Goal: Transaction & Acquisition: Subscribe to service/newsletter

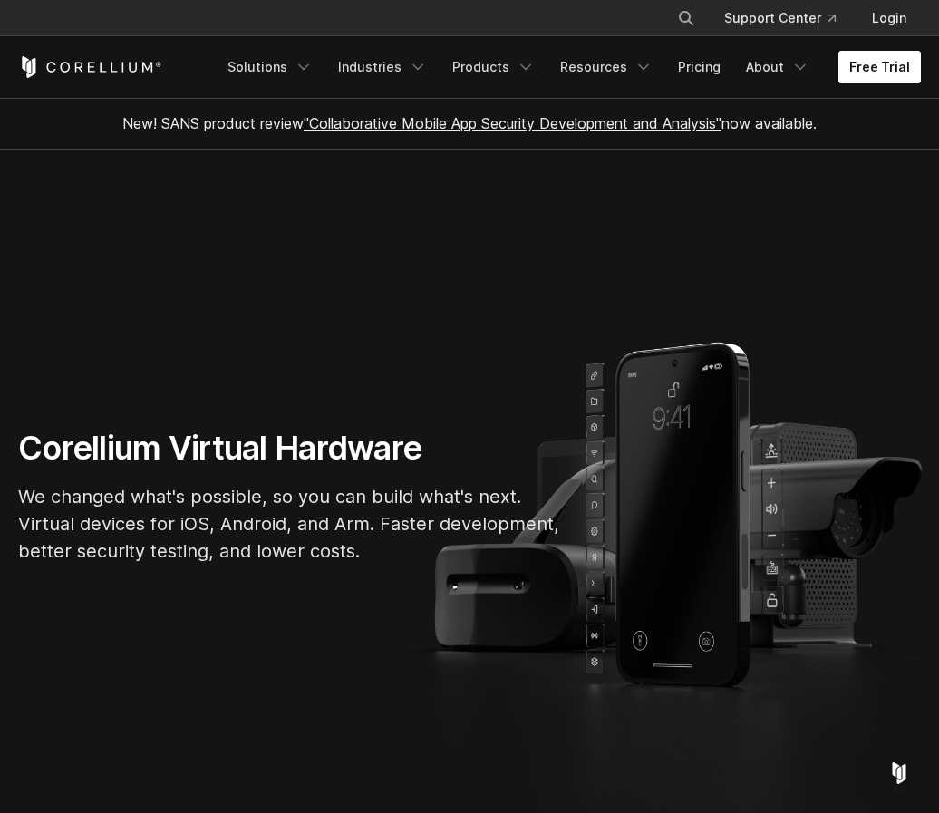
click at [867, 71] on link "Free Trial" at bounding box center [879, 67] width 82 height 33
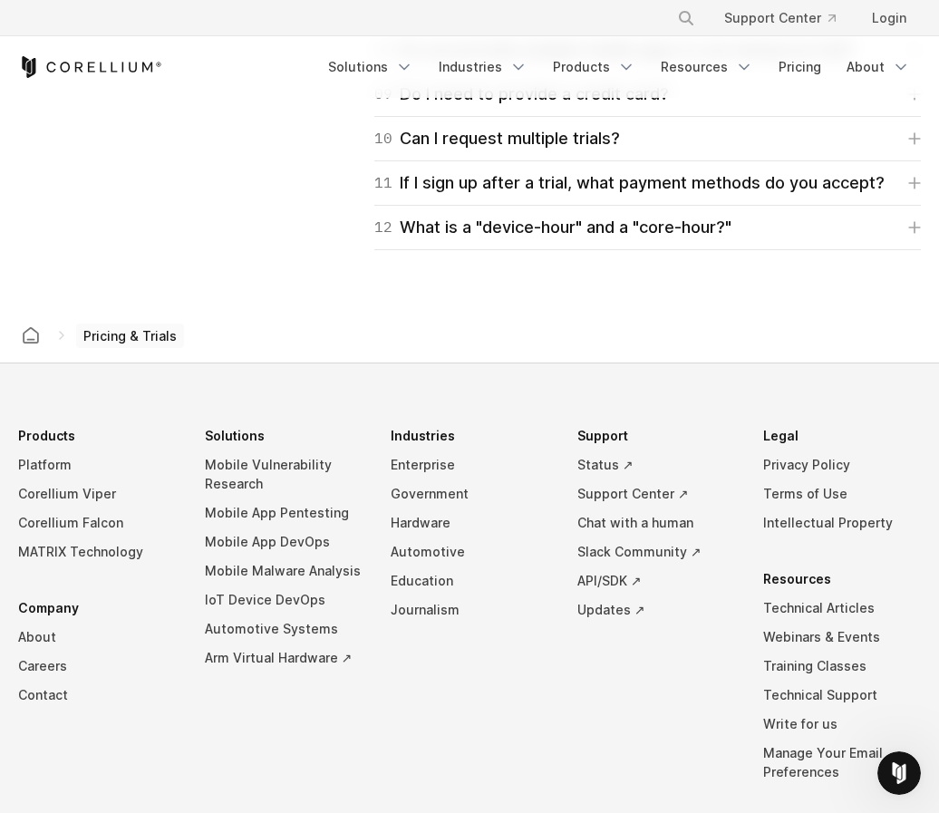
scroll to position [3225, 0]
